Goal: Navigation & Orientation: Find specific page/section

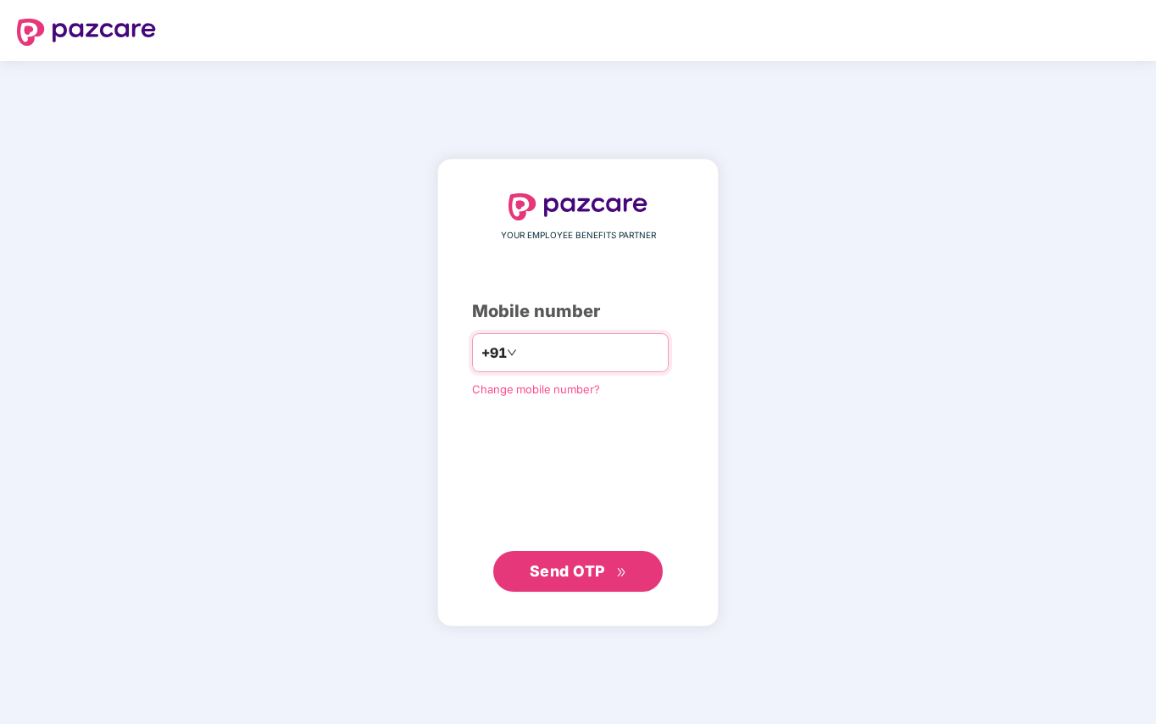
click at [560, 350] on input "number" at bounding box center [589, 352] width 139 height 27
type input "**********"
click at [567, 570] on span "Send OTP" at bounding box center [567, 571] width 75 height 18
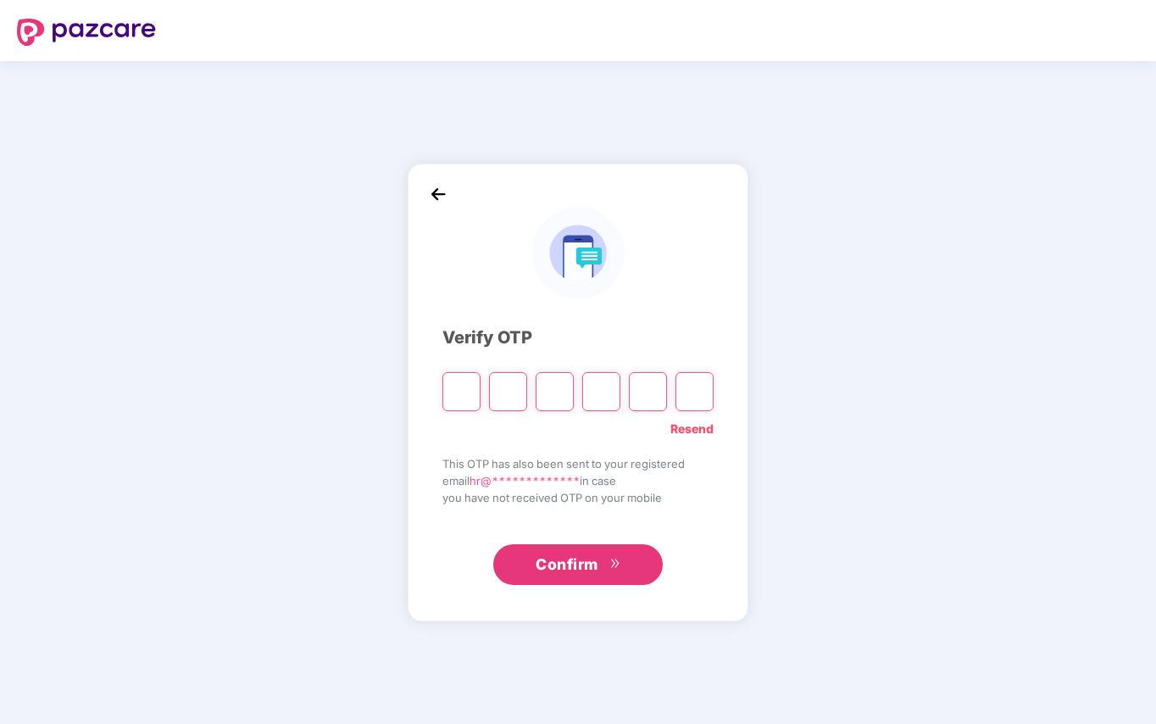
type input "*"
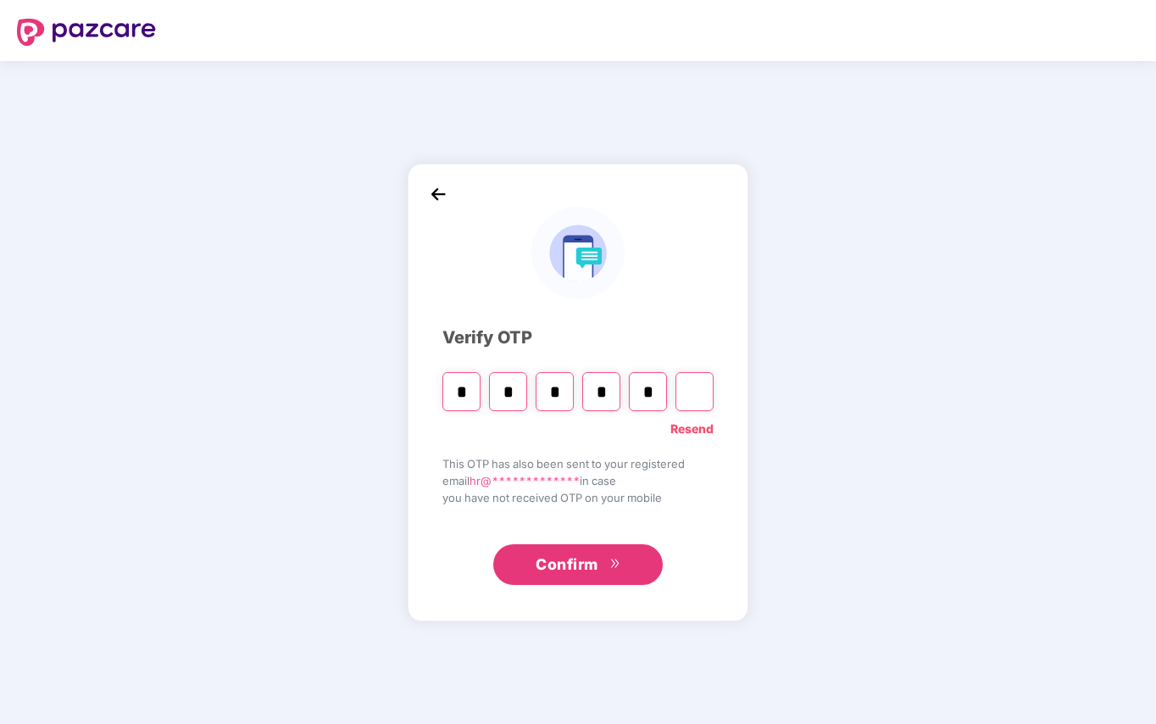
type input "*"
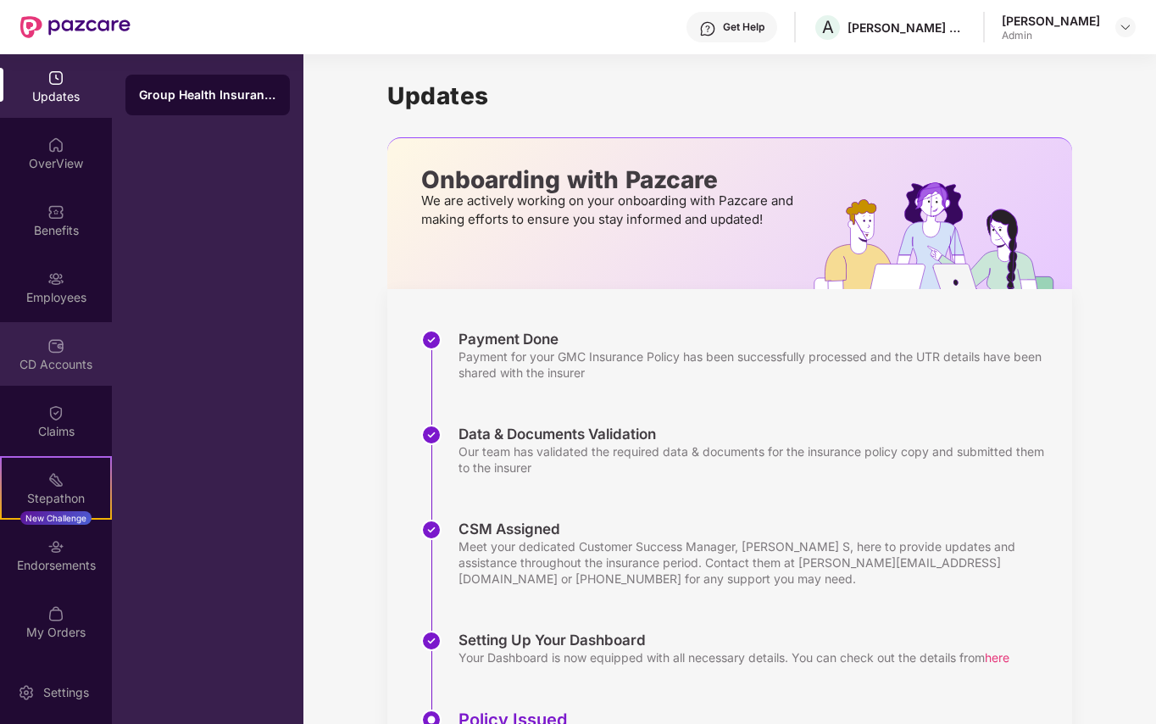
click at [56, 353] on div "CD Accounts" at bounding box center [56, 354] width 112 height 64
